Goal: Task Accomplishment & Management: Manage account settings

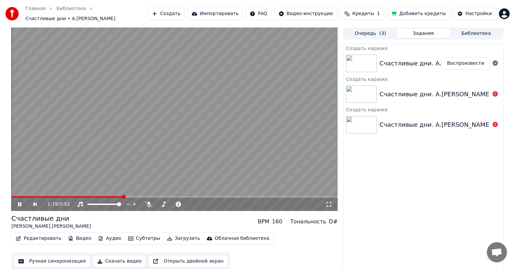
click at [21, 202] on icon at bounding box center [24, 204] width 15 height 5
click at [478, 28] on div "Очередь ( 3 ) Задания Библиотека" at bounding box center [423, 34] width 161 height 12
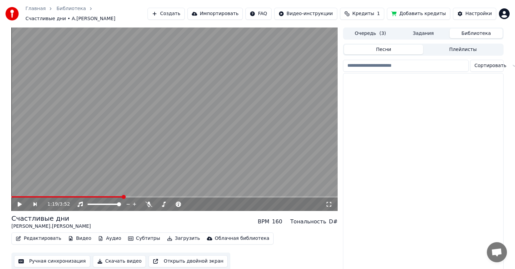
click at [477, 31] on button "Библиотека" at bounding box center [476, 34] width 53 height 10
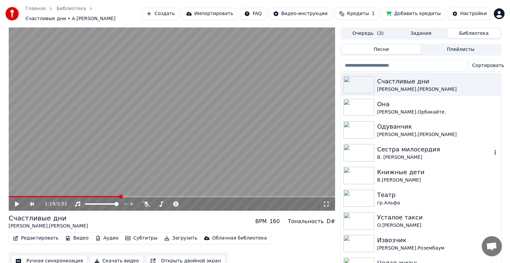
click at [353, 153] on img at bounding box center [358, 152] width 31 height 17
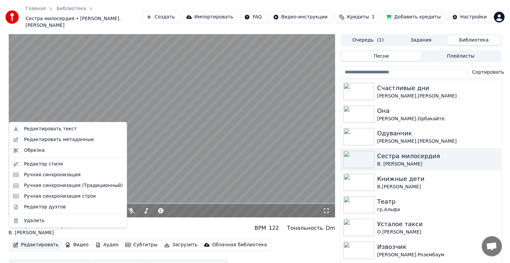
click at [39, 241] on button "Редактировать" at bounding box center [35, 245] width 51 height 9
click at [46, 129] on div "Редактировать текст" at bounding box center [50, 129] width 53 height 7
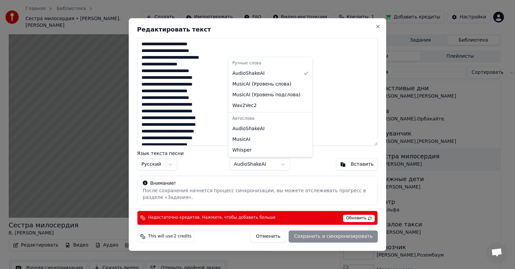
click at [282, 165] on body "Главная Библиотека Сестра милосердия • [PERSON_NAME]. [PERSON_NAME] Создать Имп…" at bounding box center [255, 134] width 510 height 269
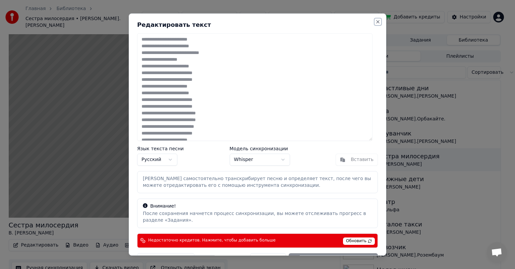
click at [375, 22] on button "Close" at bounding box center [377, 21] width 5 height 5
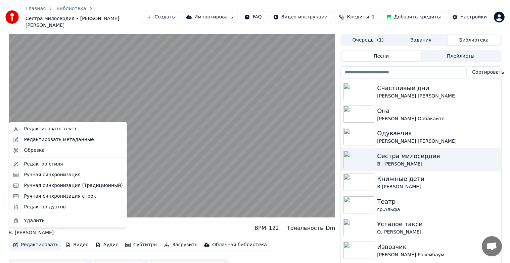
click at [40, 241] on button "Редактировать" at bounding box center [35, 245] width 51 height 9
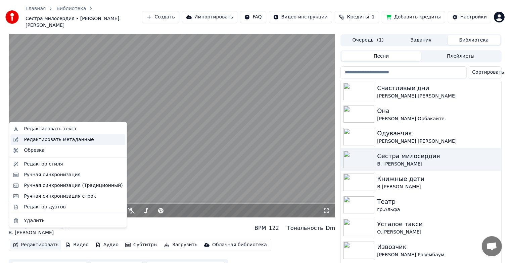
click at [48, 135] on div "Редактировать метаданные" at bounding box center [67, 140] width 115 height 11
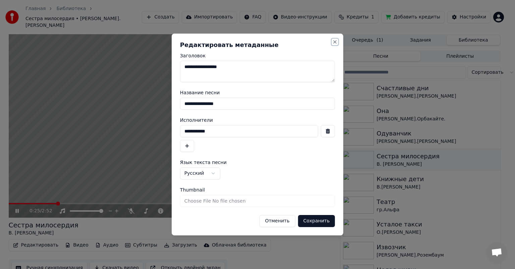
click at [337, 42] on button "Close" at bounding box center [335, 41] width 5 height 5
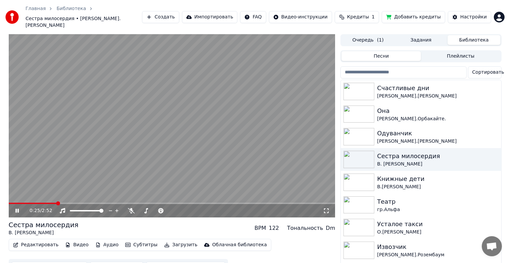
click at [38, 241] on button "Редактировать" at bounding box center [35, 245] width 51 height 9
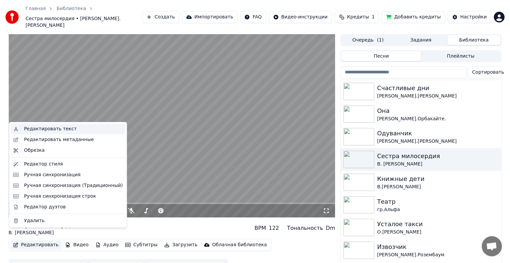
click at [44, 130] on div "Редактировать текст" at bounding box center [50, 129] width 53 height 7
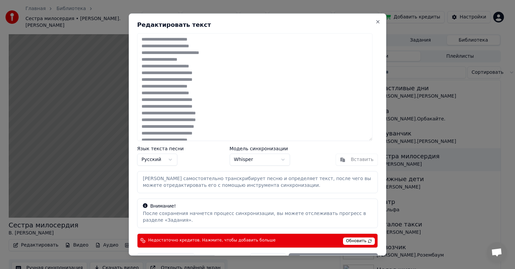
click at [278, 159] on body "Главная Библиотека Сестра милосердия • [PERSON_NAME]. [PERSON_NAME] Создать Имп…" at bounding box center [255, 134] width 510 height 269
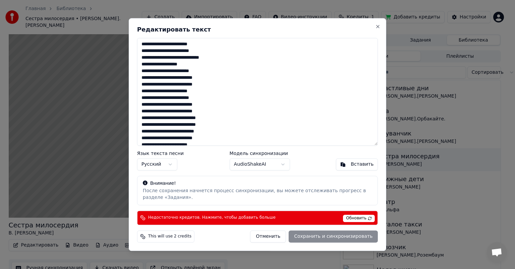
drag, startPoint x: 203, startPoint y: 98, endPoint x: 216, endPoint y: 96, distance: 13.2
click at [216, 96] on textarea "**********" at bounding box center [257, 92] width 241 height 108
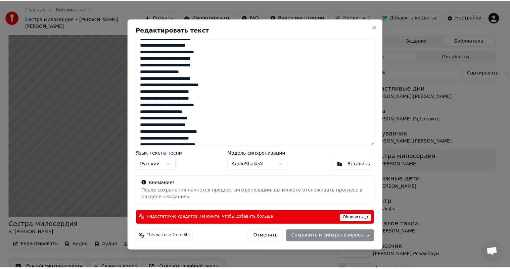
scroll to position [101, 0]
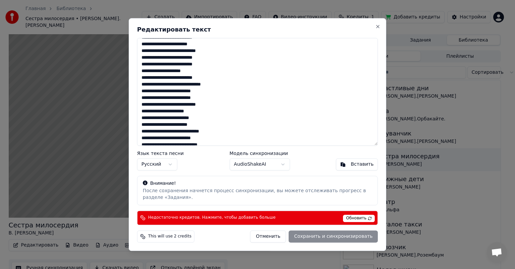
click at [379, 30] on div "**********" at bounding box center [258, 134] width 258 height 233
click at [377, 26] on button "Close" at bounding box center [377, 26] width 5 height 5
type textarea "**********"
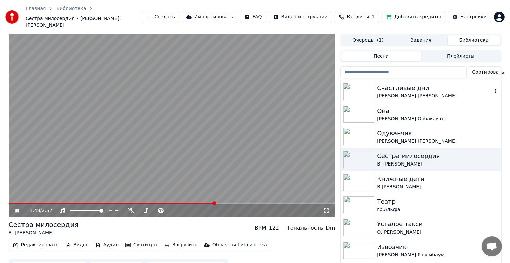
click at [383, 93] on div "[PERSON_NAME].[PERSON_NAME]" at bounding box center [434, 96] width 114 height 7
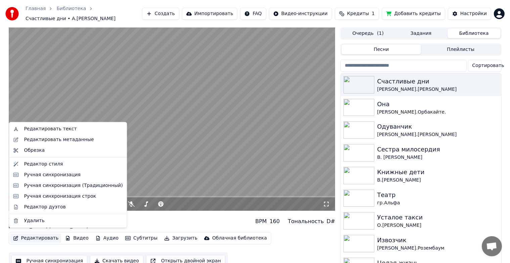
click at [41, 236] on button "Редактировать" at bounding box center [35, 238] width 51 height 9
click at [60, 142] on div "Редактировать метаданные" at bounding box center [59, 140] width 70 height 7
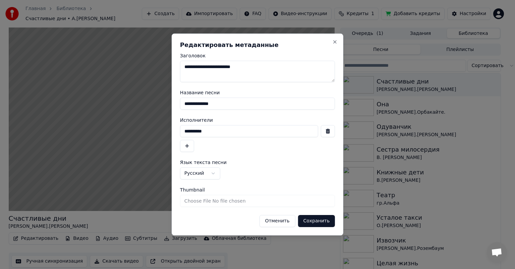
click at [251, 69] on textarea "**********" at bounding box center [257, 71] width 155 height 21
type textarea "**********"
click at [336, 43] on button "Close" at bounding box center [335, 41] width 5 height 5
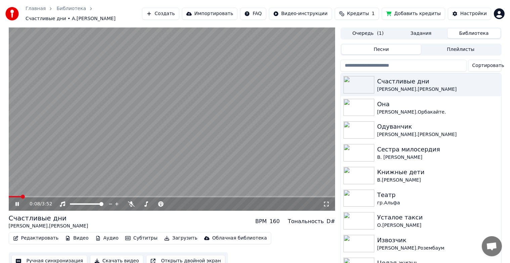
click at [19, 202] on icon at bounding box center [22, 204] width 16 height 5
click at [47, 256] on button "Ручная синхронизация" at bounding box center [49, 261] width 76 height 12
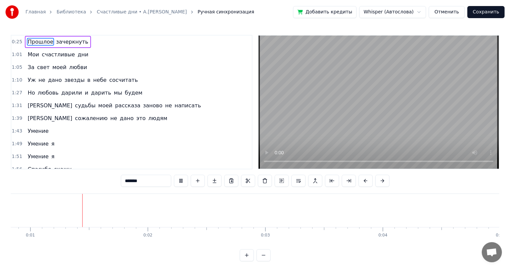
scroll to position [0, 97]
click at [449, 11] on button "Отменить" at bounding box center [447, 12] width 36 height 12
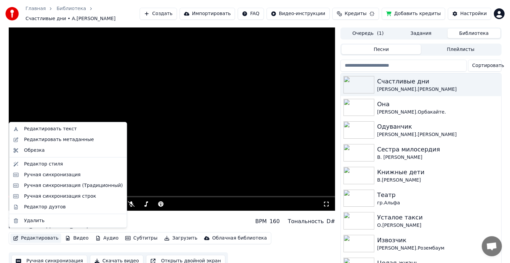
click at [35, 238] on button "Редактировать" at bounding box center [35, 238] width 51 height 9
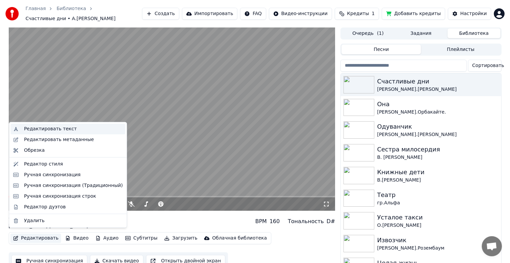
click at [62, 129] on div "Редактировать текст" at bounding box center [50, 129] width 53 height 7
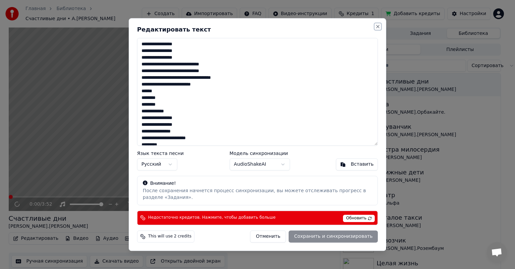
click at [377, 26] on button "Close" at bounding box center [377, 26] width 5 height 5
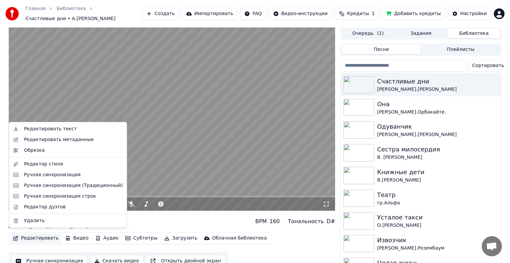
click at [50, 235] on button "Редактировать" at bounding box center [35, 238] width 51 height 9
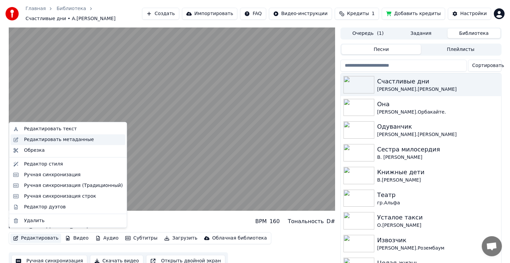
click at [81, 140] on div "Редактировать метаданные" at bounding box center [59, 140] width 70 height 7
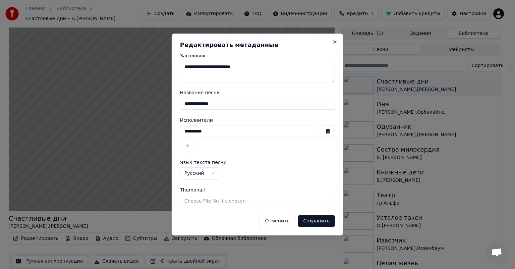
click at [249, 66] on textarea "**********" at bounding box center [257, 71] width 155 height 21
type textarea "**********"
click at [325, 220] on button "Сохранить" at bounding box center [316, 221] width 37 height 12
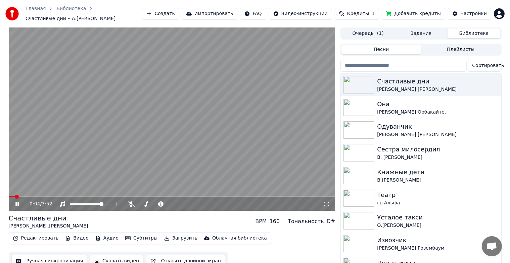
click at [16, 202] on icon at bounding box center [16, 204] width 3 height 4
click at [57, 257] on button "Ручная синхронизация" at bounding box center [49, 261] width 76 height 12
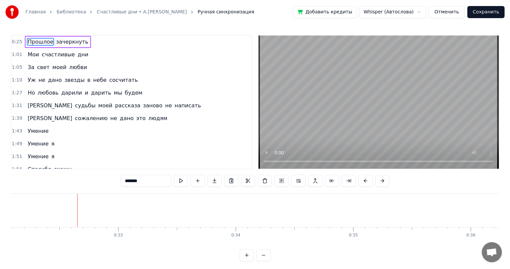
click at [455, 11] on button "Отменить" at bounding box center [447, 12] width 36 height 12
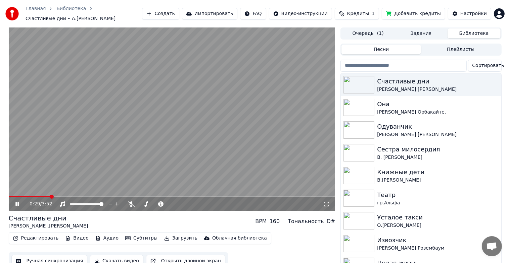
click at [127, 196] on span at bounding box center [172, 196] width 326 height 1
click at [165, 196] on span at bounding box center [172, 196] width 326 height 1
click at [15, 202] on icon at bounding box center [22, 204] width 16 height 5
click at [16, 202] on icon at bounding box center [16, 204] width 3 height 4
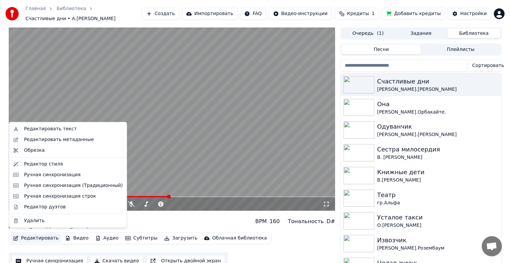
click at [30, 235] on button "Редактировать" at bounding box center [35, 238] width 51 height 9
click at [59, 129] on div "Редактировать текст" at bounding box center [50, 129] width 53 height 7
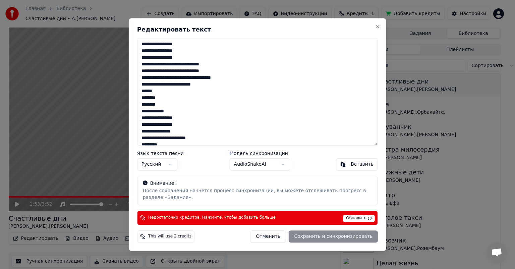
click at [191, 46] on textarea "**********" at bounding box center [257, 92] width 241 height 108
drag, startPoint x: 193, startPoint y: 140, endPoint x: 143, endPoint y: 55, distance: 98.2
click at [131, 38] on div "**********" at bounding box center [258, 134] width 258 height 233
drag, startPoint x: 168, startPoint y: 61, endPoint x: 169, endPoint y: 56, distance: 5.1
click at [376, 27] on button "Close" at bounding box center [377, 26] width 5 height 5
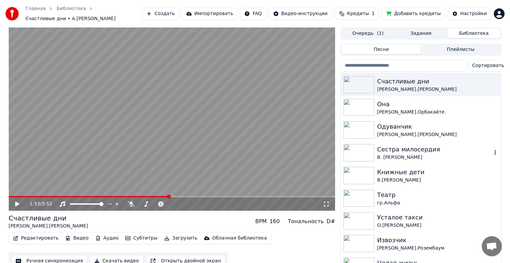
click at [358, 158] on div "Сестра милосердия [PERSON_NAME]. [PERSON_NAME]" at bounding box center [421, 153] width 160 height 23
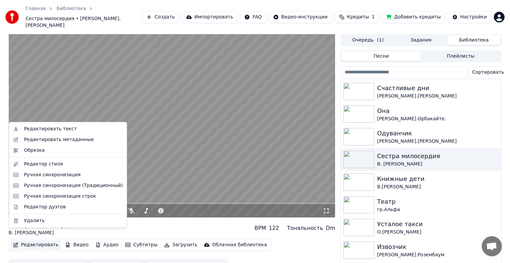
click at [31, 241] on button "Редактировать" at bounding box center [35, 245] width 51 height 9
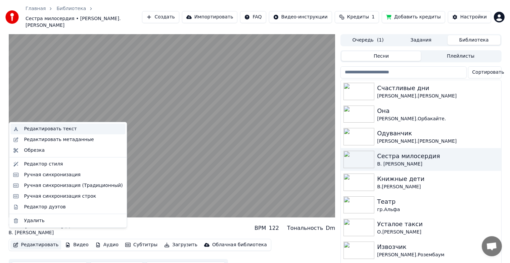
click at [69, 129] on div "Редактировать текст" at bounding box center [73, 129] width 99 height 7
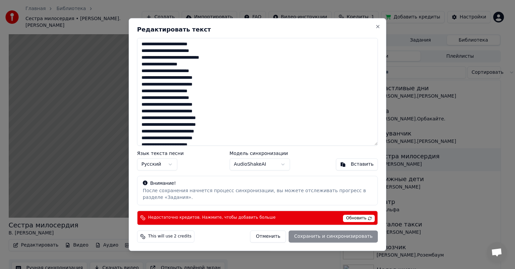
click at [173, 219] on span "Недостаточно кредитов. Нажмите, чтобы добавить больше" at bounding box center [212, 217] width 128 height 5
click at [193, 218] on span "Недостаточно кредитов. Нажмите, чтобы добавить больше" at bounding box center [212, 217] width 128 height 5
click at [377, 27] on button "Close" at bounding box center [377, 26] width 5 height 5
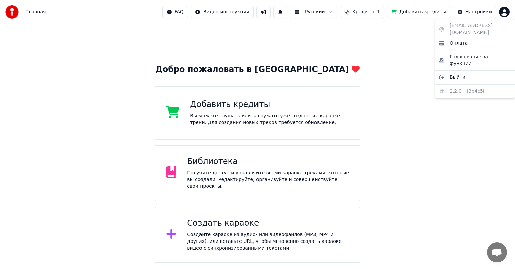
click at [501, 12] on html "Главная FAQ Видео-инструкции Русский Кредиты 1 Добавить кредиты Настройки Добро…" at bounding box center [257, 131] width 515 height 263
click at [451, 74] on span "Выйти" at bounding box center [458, 77] width 16 height 7
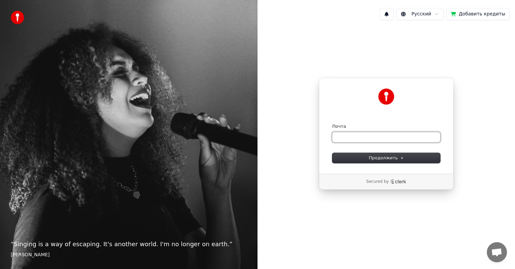
click at [342, 140] on input "Почта" at bounding box center [387, 137] width 108 height 10
click at [345, 137] on input "**********" at bounding box center [387, 137] width 108 height 10
click at [391, 160] on span "Продолжить" at bounding box center [386, 158] width 35 height 6
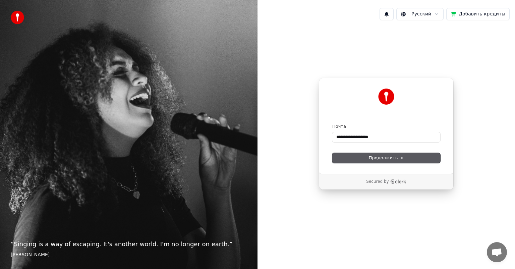
type input "**********"
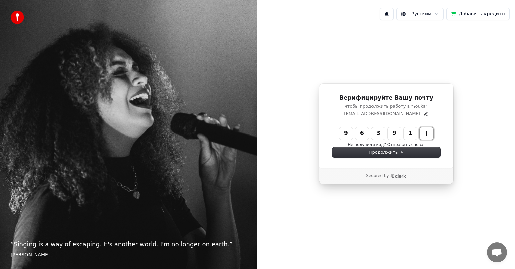
type input "******"
